Goal: Information Seeking & Learning: Learn about a topic

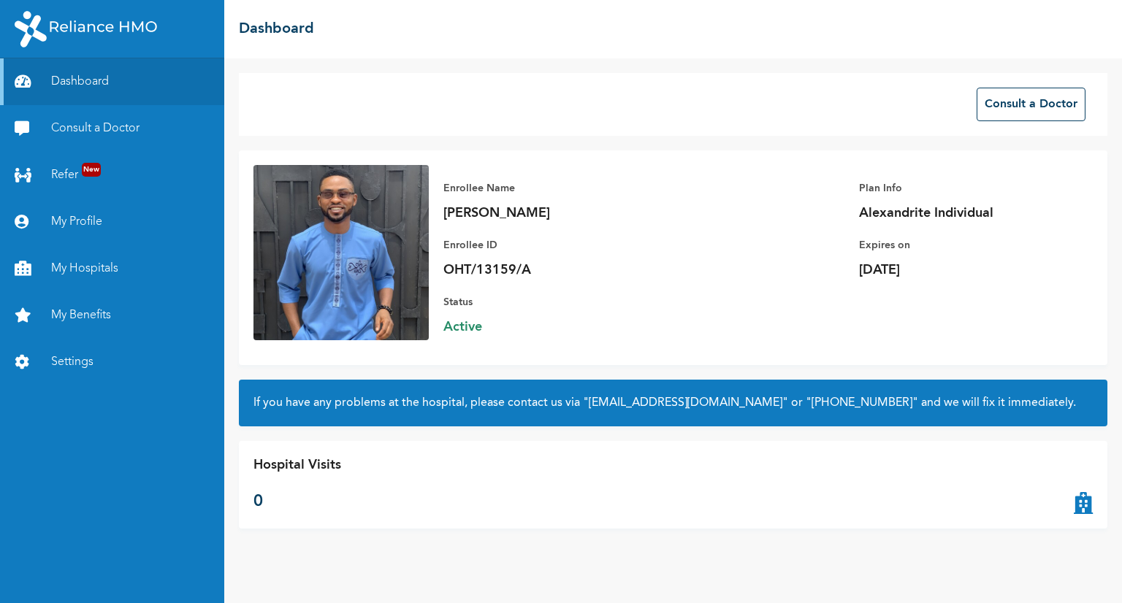
click at [1081, 502] on icon at bounding box center [1082, 485] width 19 height 58
click at [85, 137] on link "Consult a Doctor" at bounding box center [112, 128] width 224 height 47
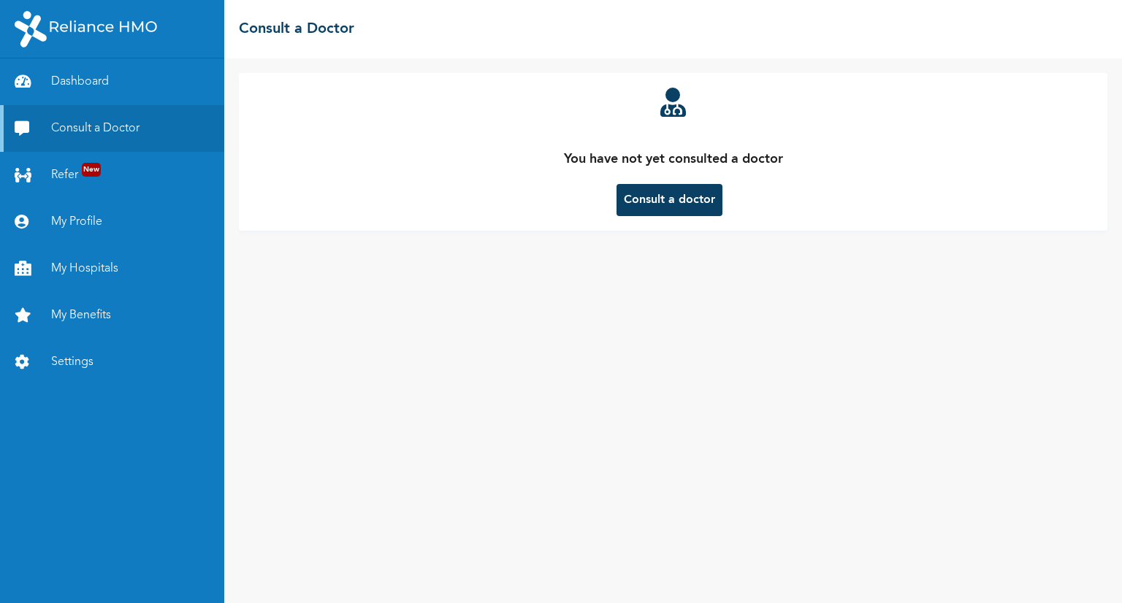
click at [675, 206] on button "Consult a doctor" at bounding box center [669, 200] width 106 height 32
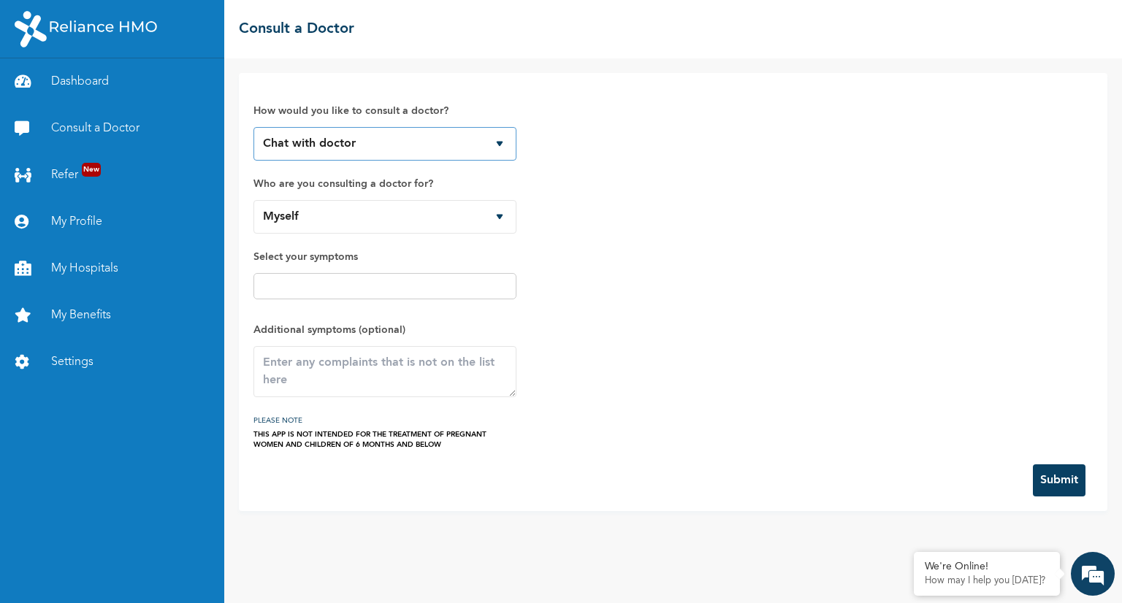
click at [298, 146] on select "Chat with doctor Phone Call" at bounding box center [384, 144] width 263 height 34
click at [336, 221] on select "Myself" at bounding box center [384, 217] width 263 height 34
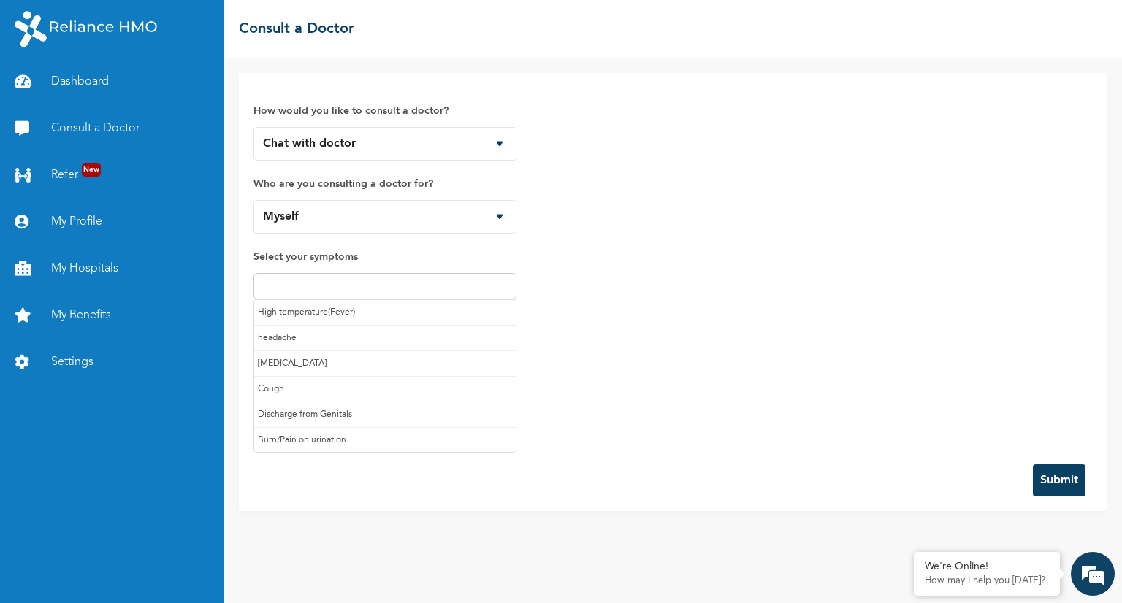
click at [345, 284] on input "text" at bounding box center [385, 286] width 254 height 18
click at [634, 224] on div "How would you like to consult a doctor? Chat with doctor Phone Call Who are you…" at bounding box center [672, 269] width 839 height 362
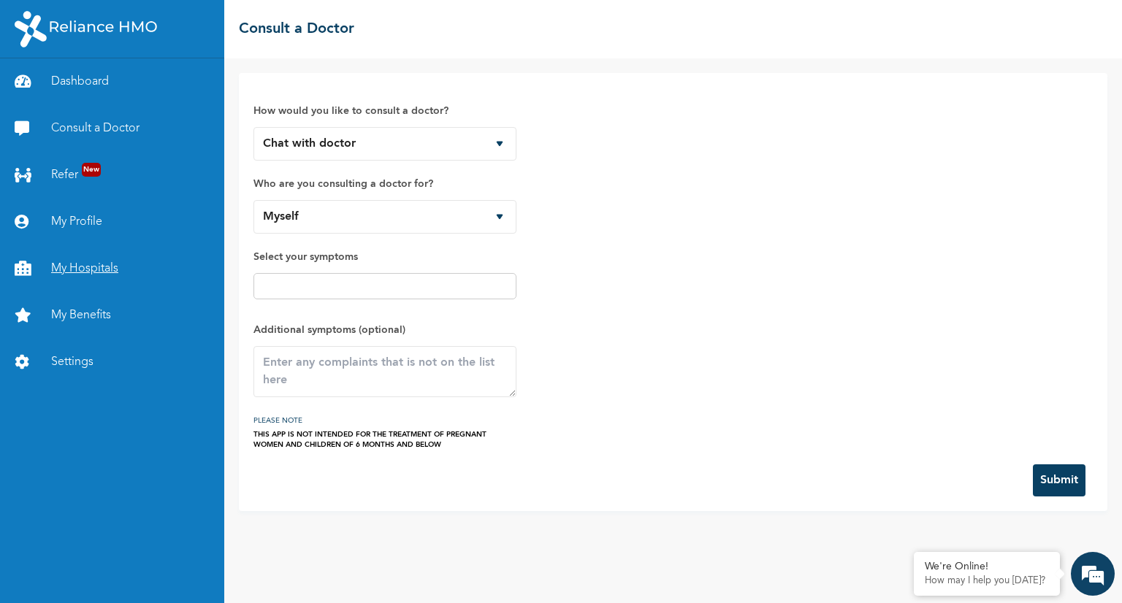
click at [96, 267] on link "My Hospitals" at bounding box center [112, 268] width 224 height 47
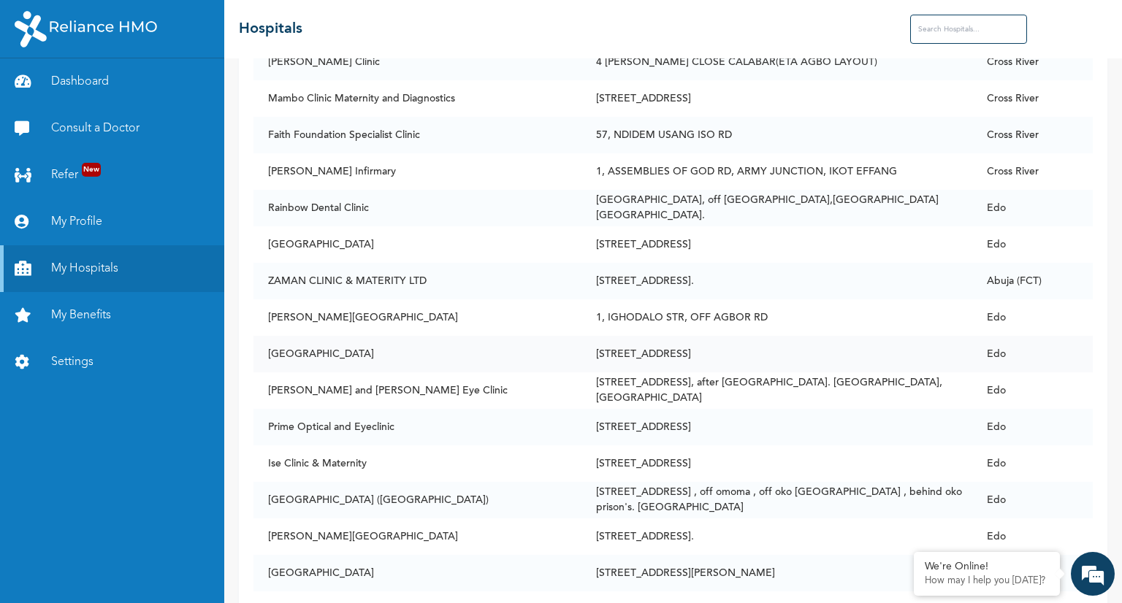
scroll to position [15918, 0]
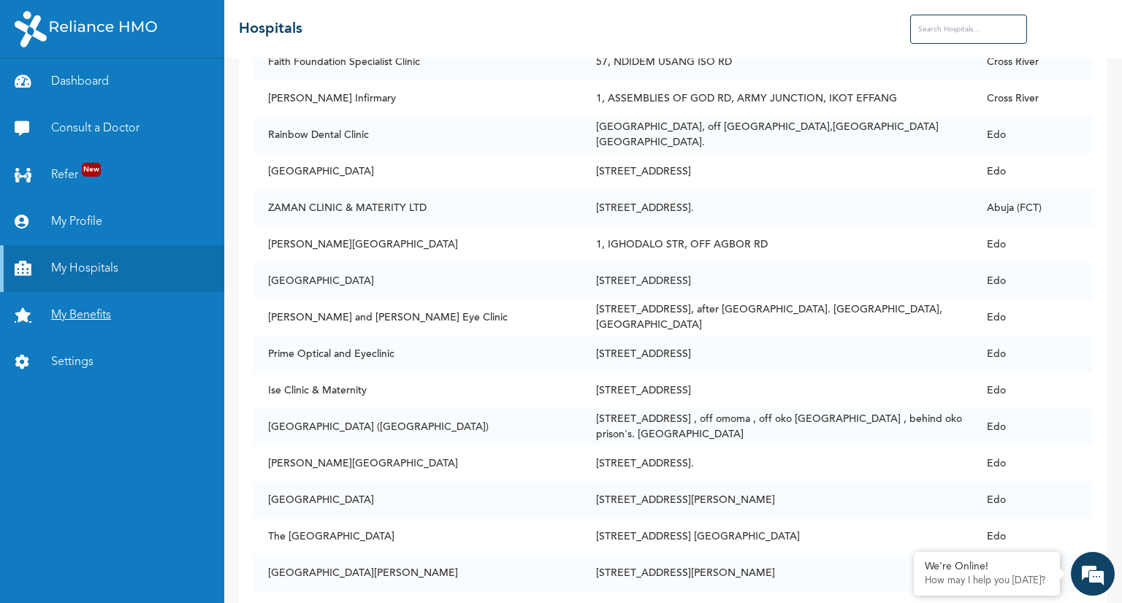
click at [83, 316] on link "My Benefits" at bounding box center [112, 315] width 224 height 47
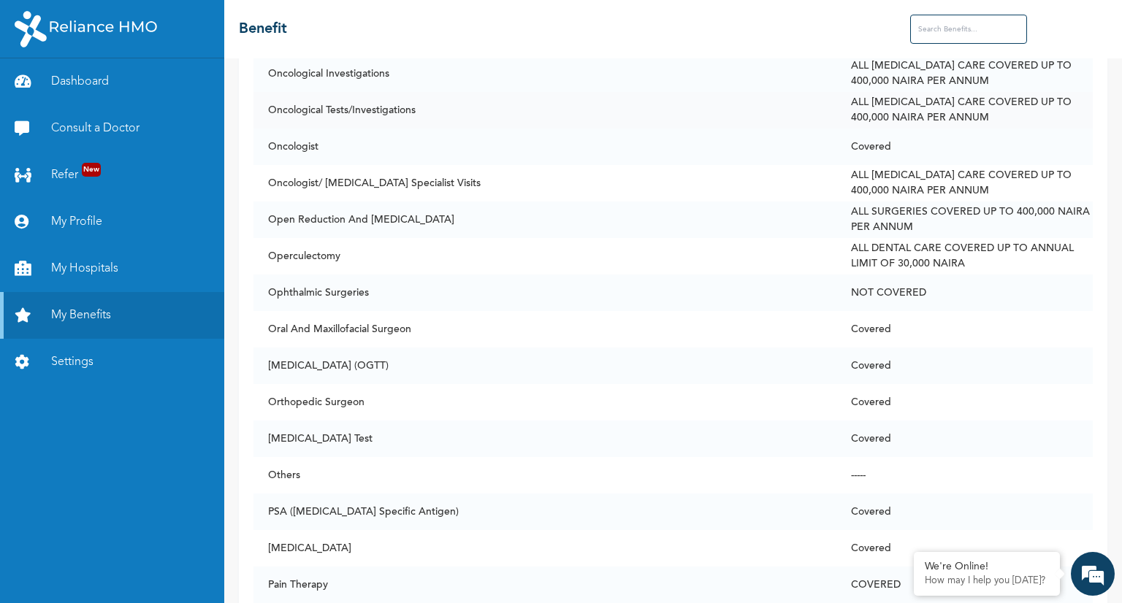
scroll to position [7116, 0]
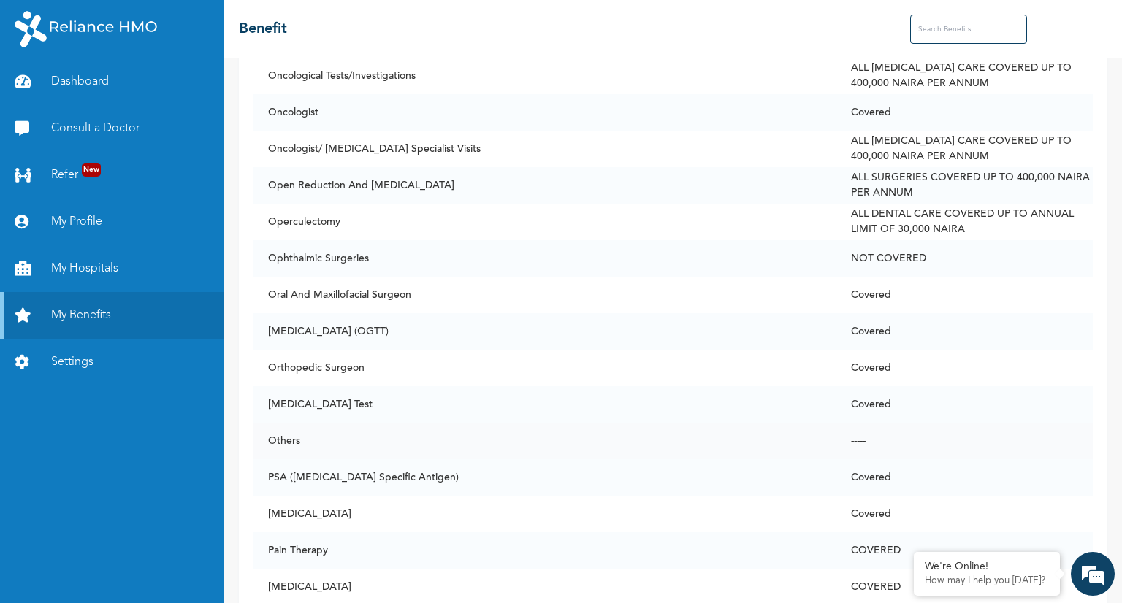
click at [548, 439] on td "Others" at bounding box center [544, 441] width 582 height 37
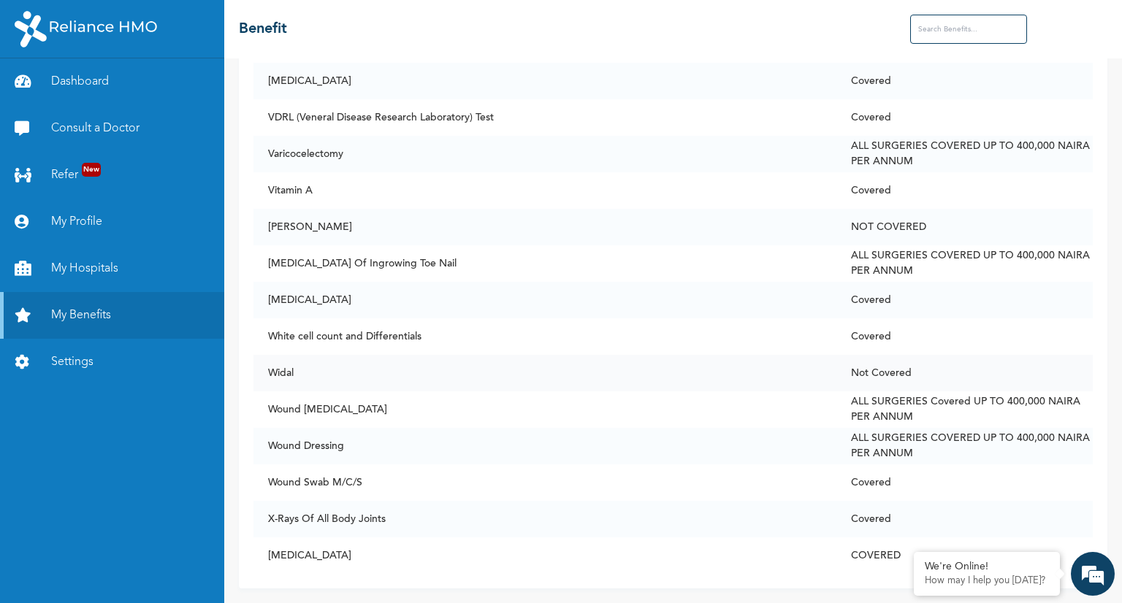
scroll to position [11102, 0]
click at [916, 554] on em at bounding box center [913, 553] width 15 height 15
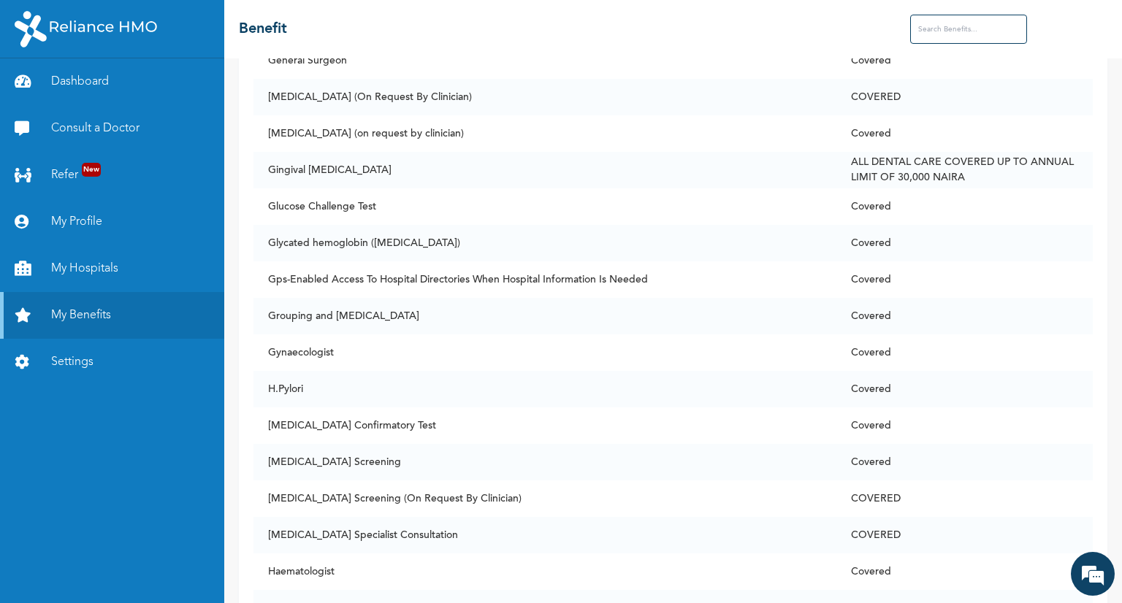
scroll to position [3873, 0]
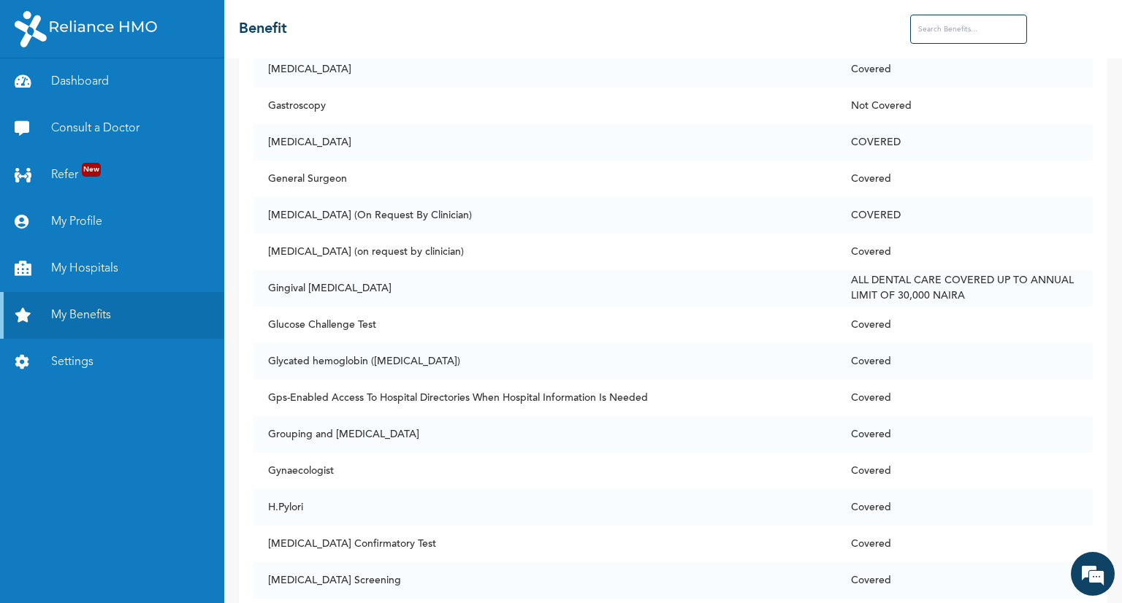
click at [928, 32] on input "text" at bounding box center [968, 29] width 117 height 29
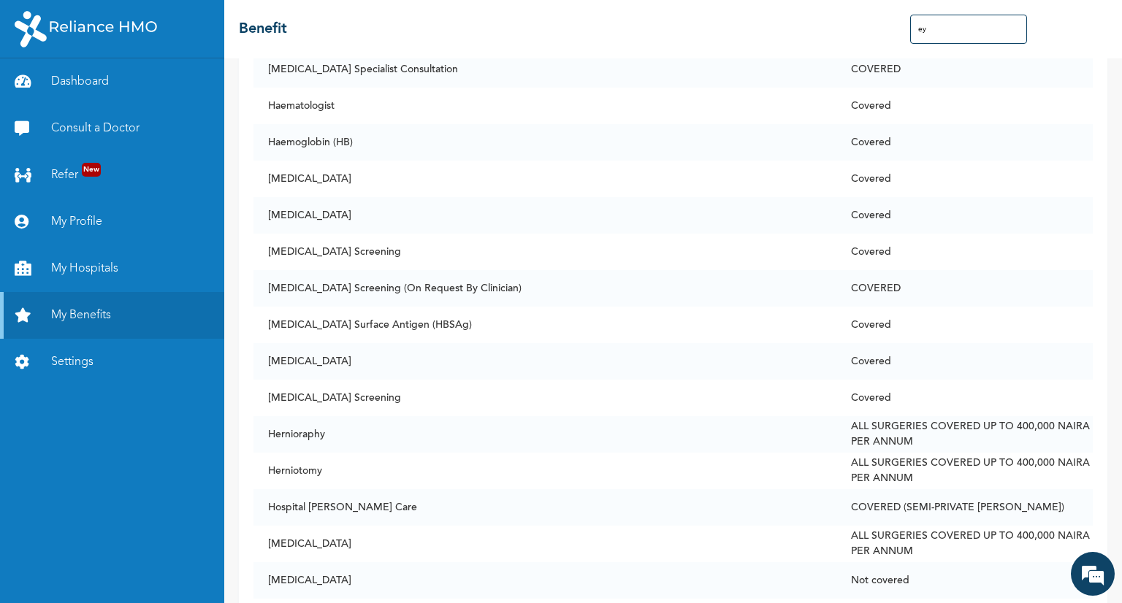
scroll to position [0, 0]
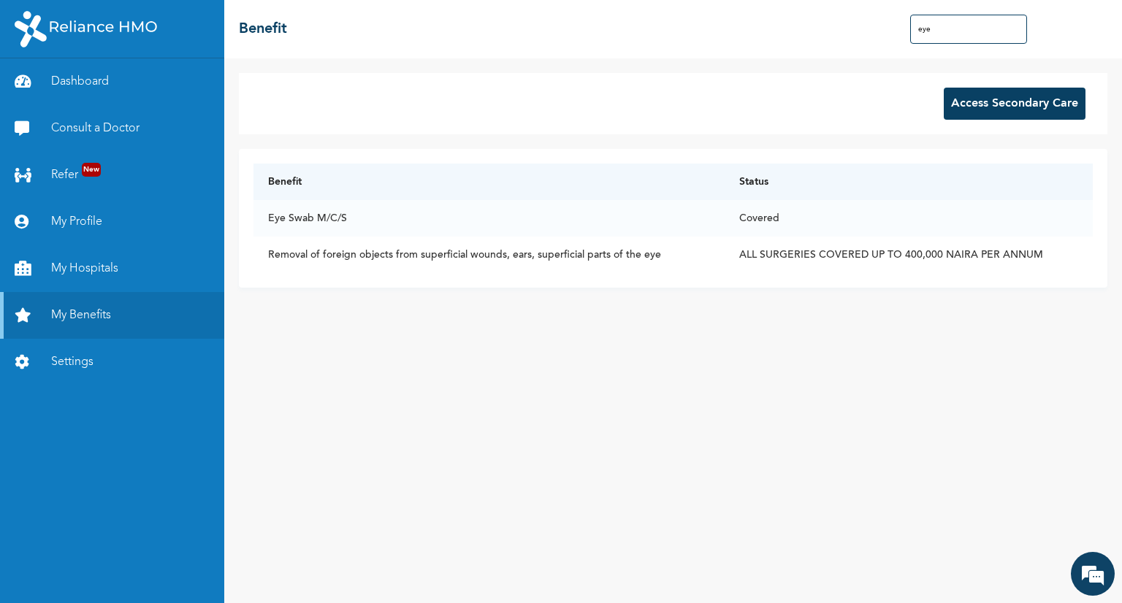
click at [924, 32] on input "eye" at bounding box center [968, 29] width 117 height 29
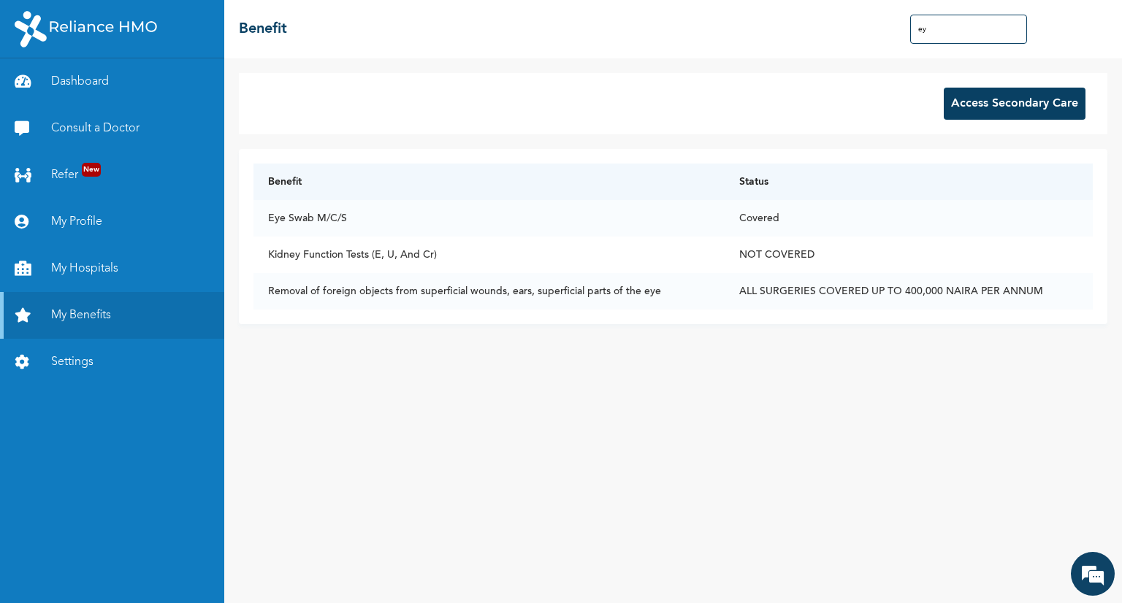
type input "e"
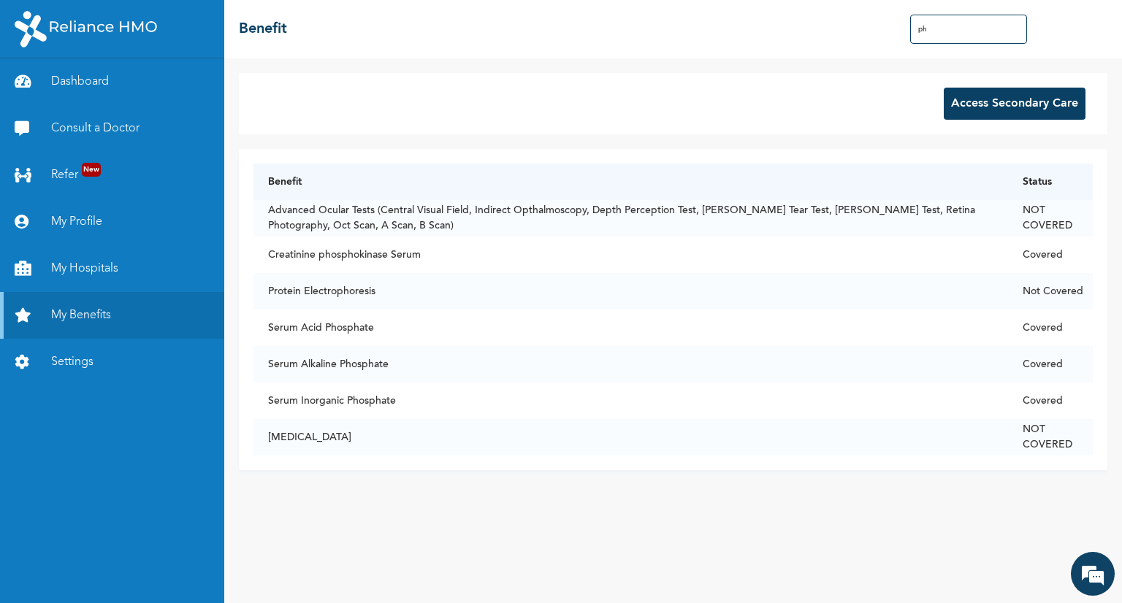
type input "p"
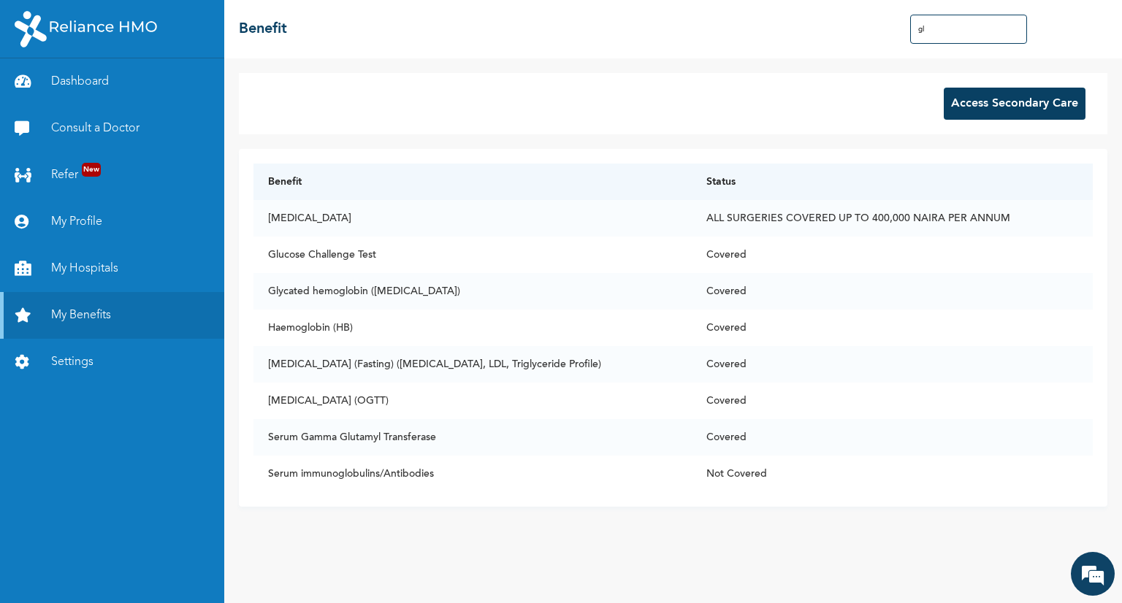
type input "g"
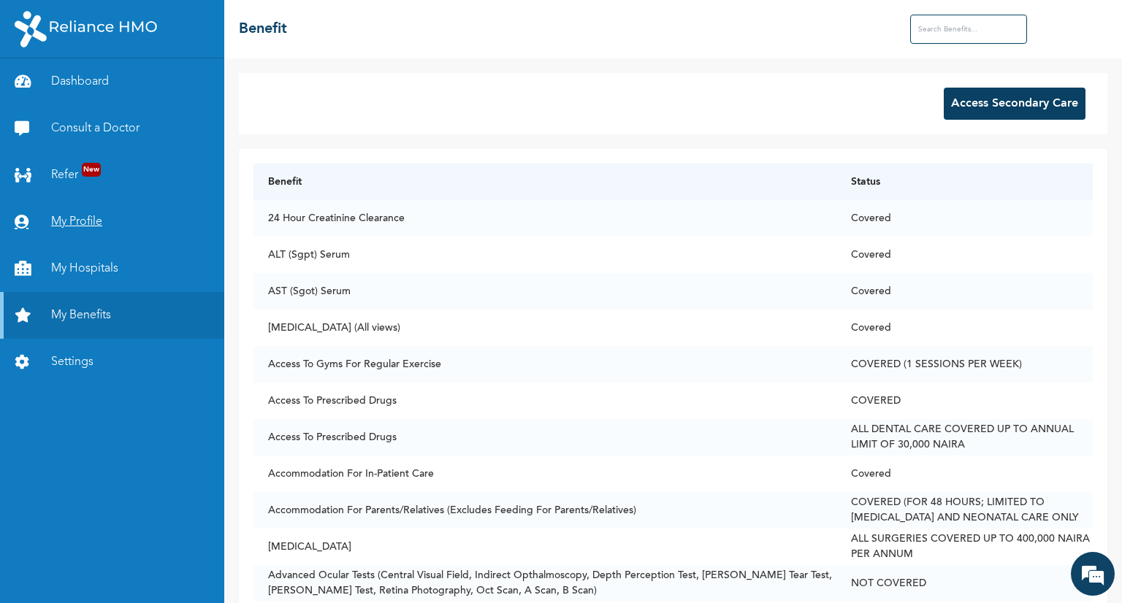
click at [108, 234] on link "My Profile" at bounding box center [112, 222] width 224 height 47
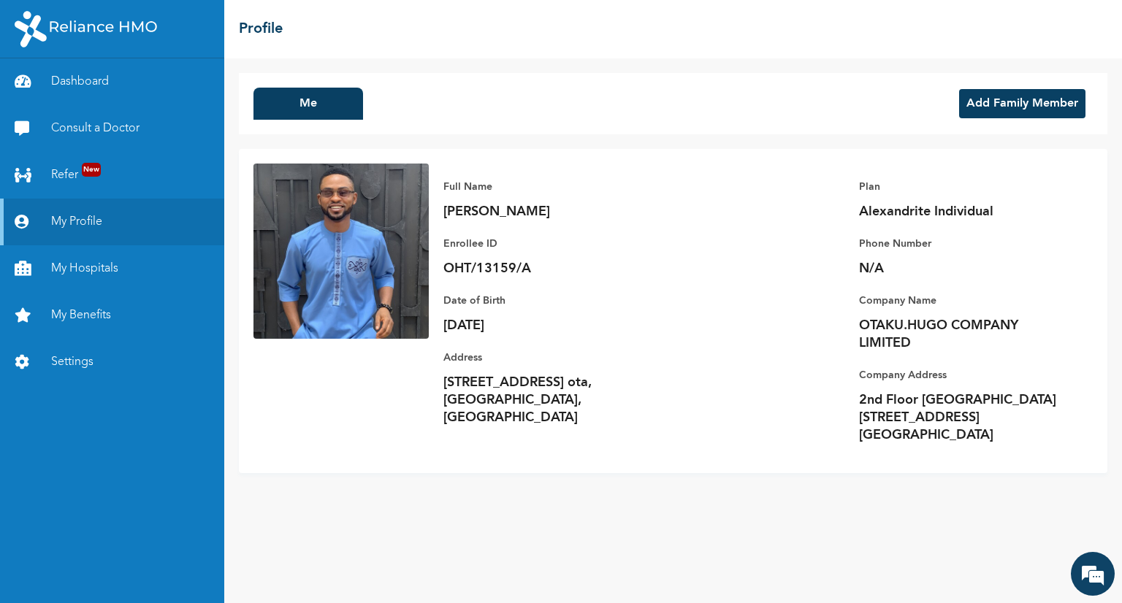
click at [993, 97] on button "Add Family Member" at bounding box center [1022, 103] width 126 height 29
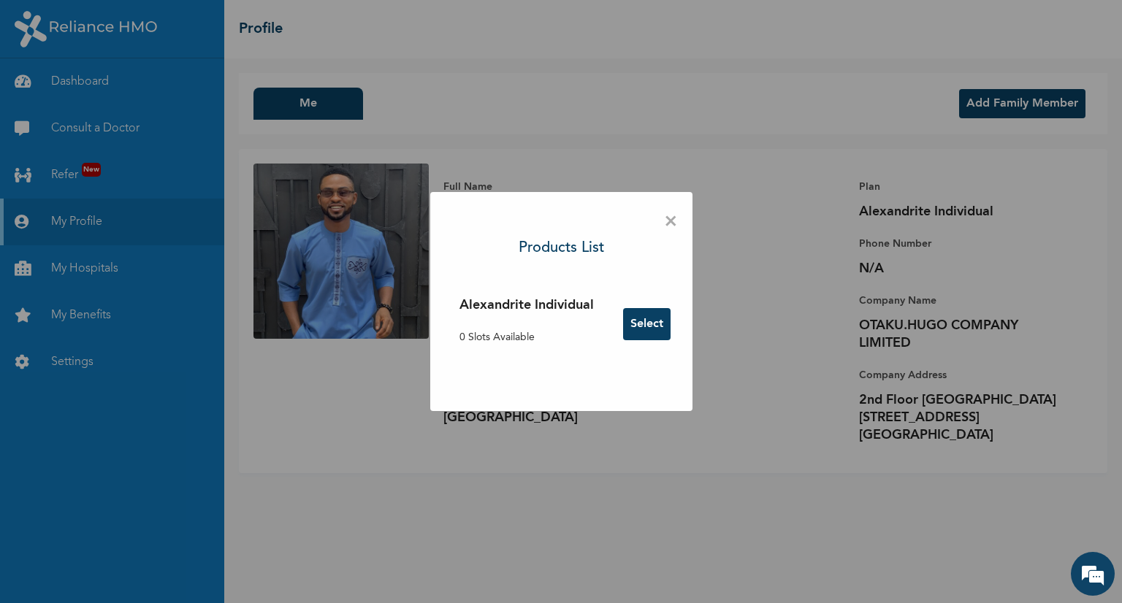
click at [650, 325] on button "Select" at bounding box center [646, 324] width 47 height 32
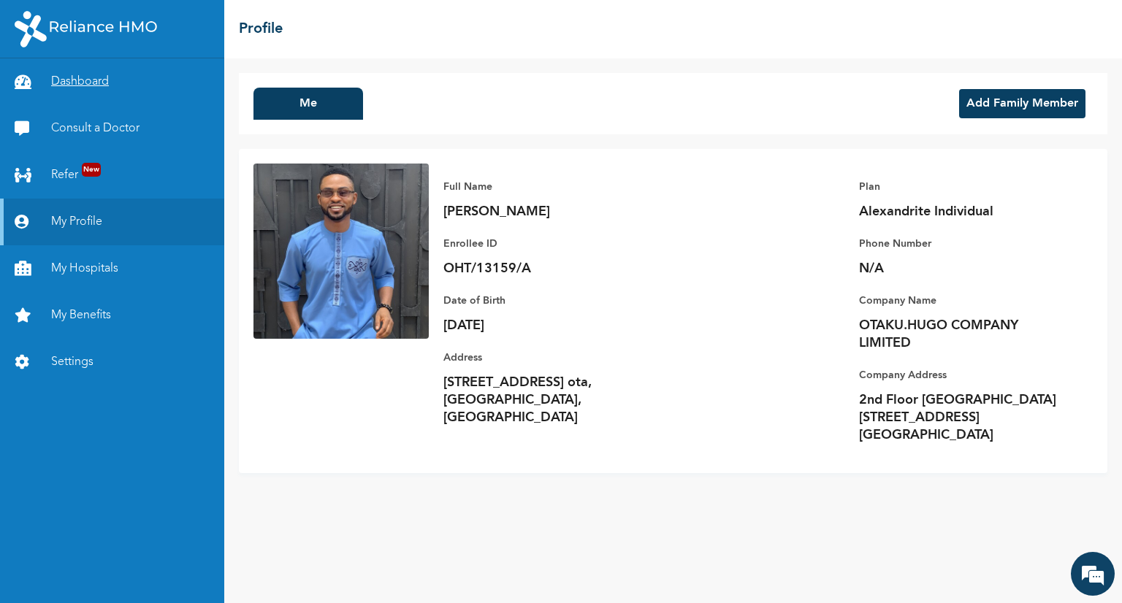
click at [66, 91] on link "Dashboard" at bounding box center [112, 81] width 224 height 47
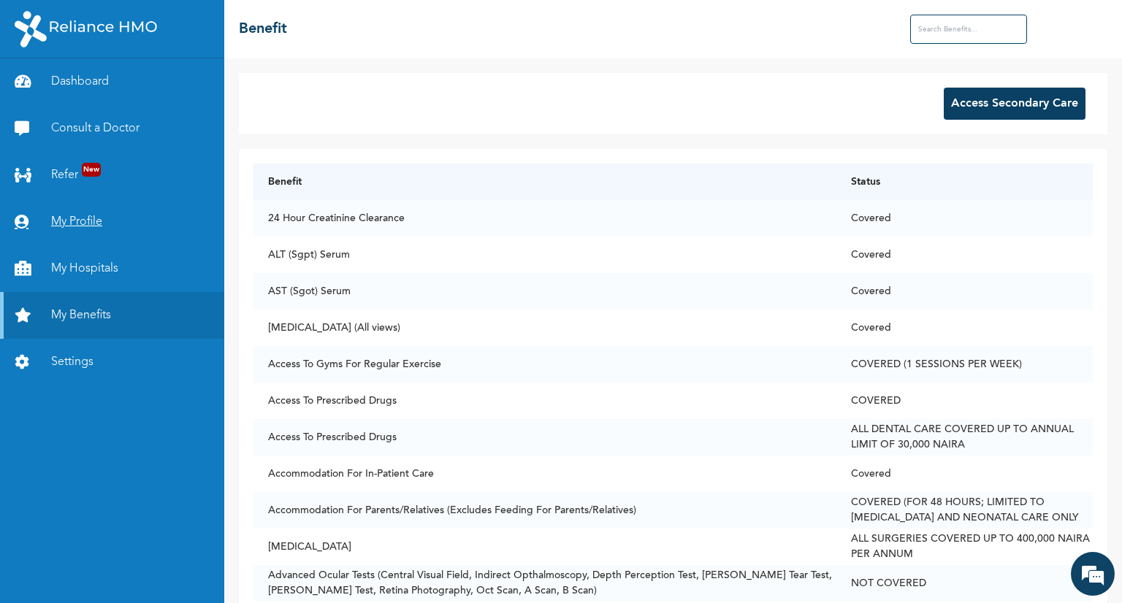
click at [79, 220] on link "My Profile" at bounding box center [112, 222] width 224 height 47
